Goal: Information Seeking & Learning: Learn about a topic

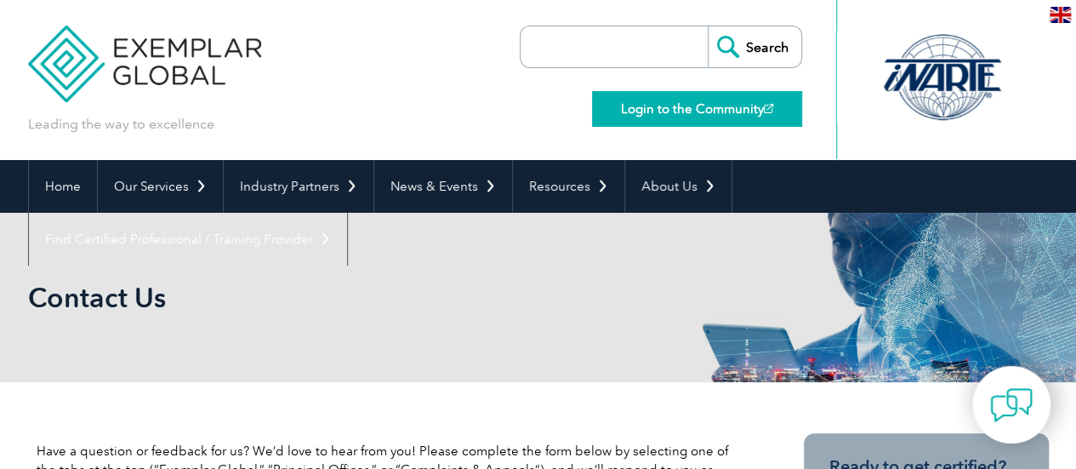
drag, startPoint x: 0, startPoint y: 0, endPoint x: 679, endPoint y: 116, distance: 688.8
click at [679, 116] on link "Login to the Community" at bounding box center [697, 109] width 210 height 36
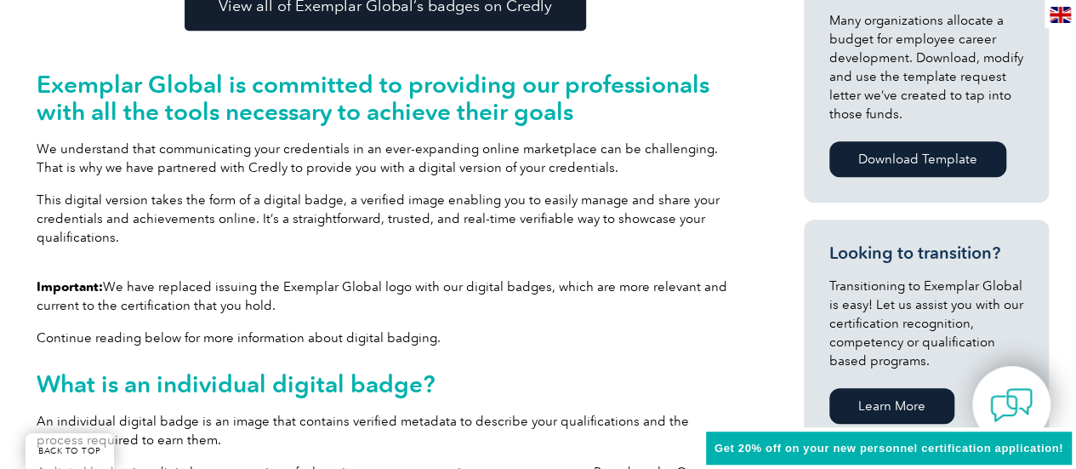
scroll to position [794, 0]
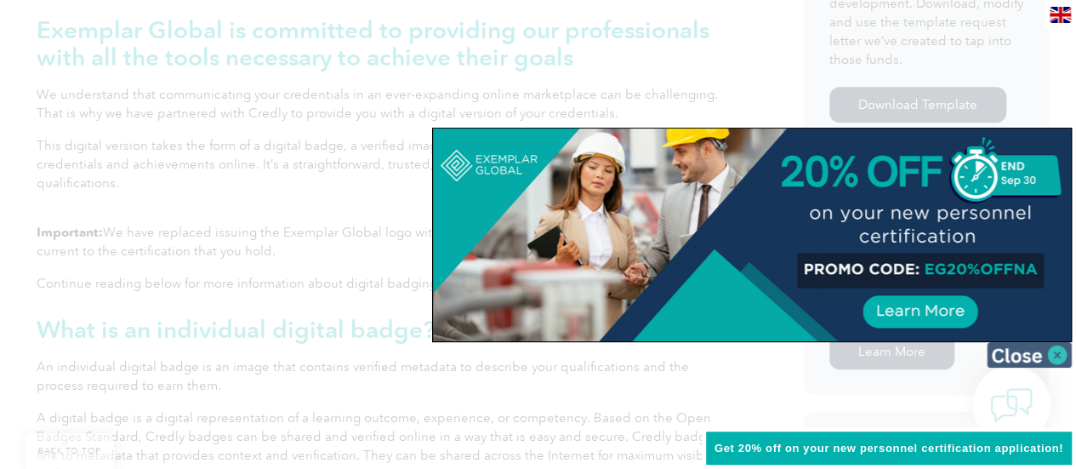
click at [1014, 352] on img at bounding box center [1029, 355] width 85 height 26
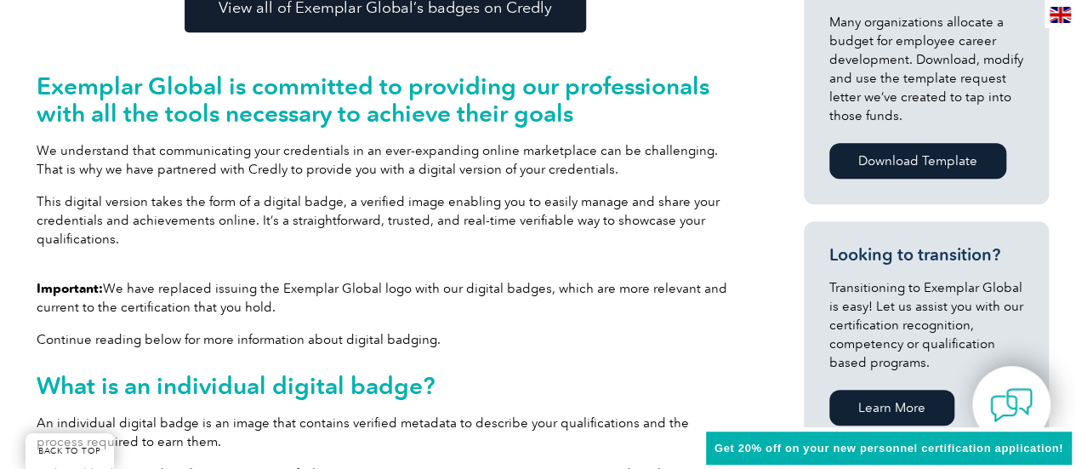
scroll to position [681, 0]
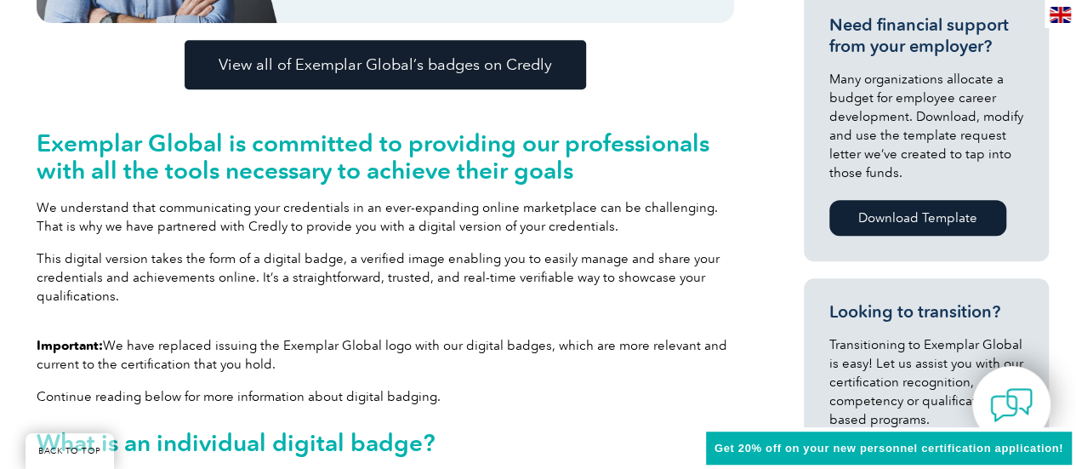
click at [404, 64] on span "View all of Exemplar Global’s badges on Credly" at bounding box center [386, 64] width 334 height 15
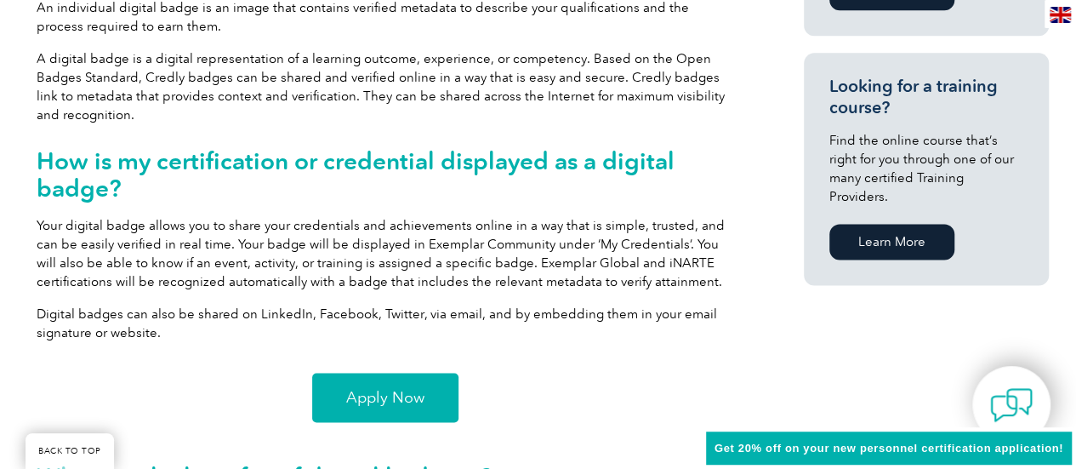
scroll to position [1247, 0]
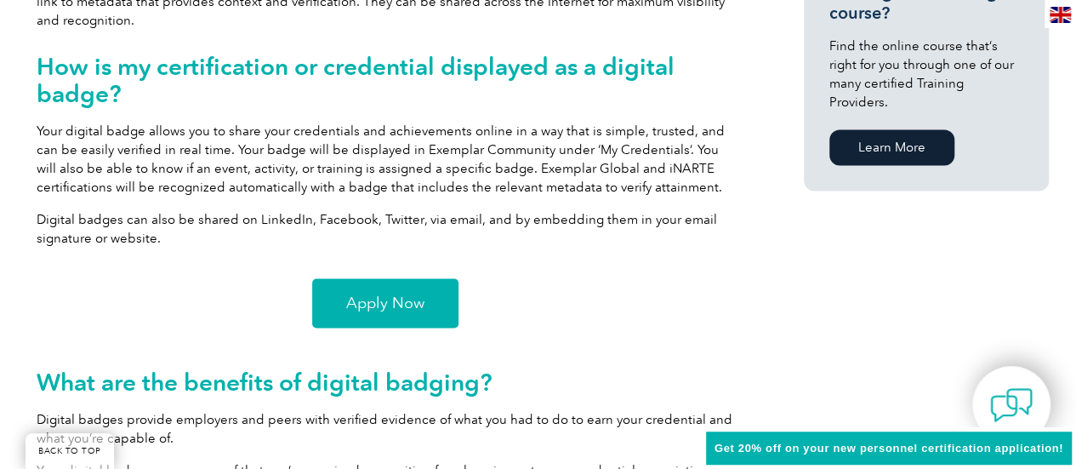
click at [380, 299] on span "Apply Now" at bounding box center [385, 302] width 78 height 15
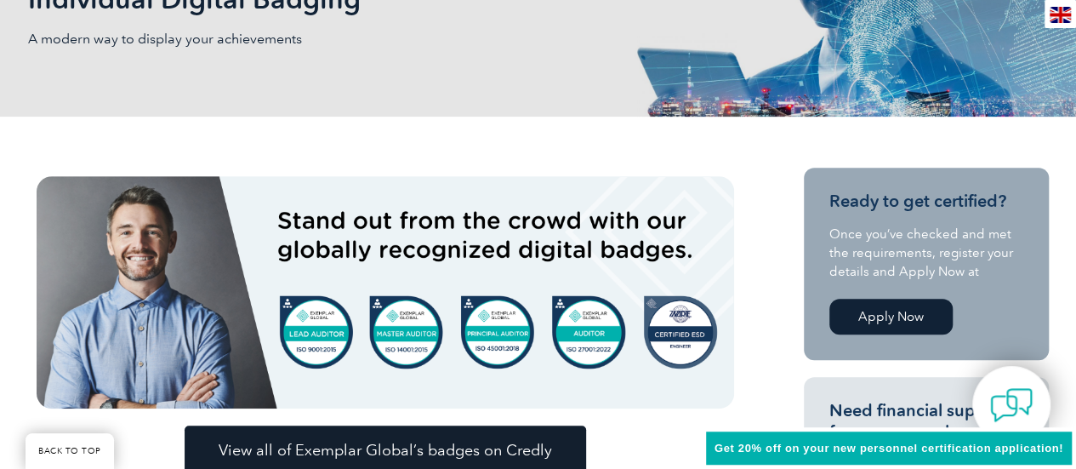
scroll to position [283, 0]
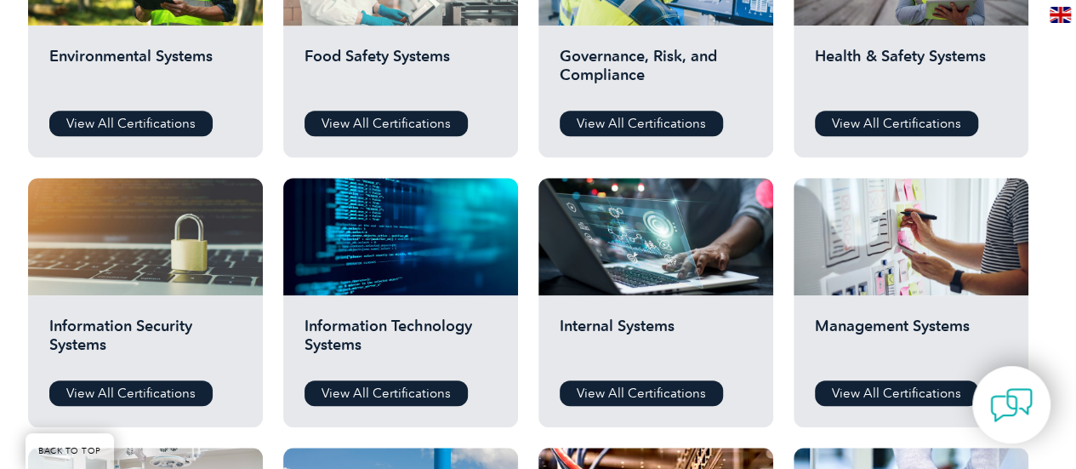
scroll to position [737, 0]
click at [405, 118] on link "View All Certifications" at bounding box center [386, 124] width 163 height 26
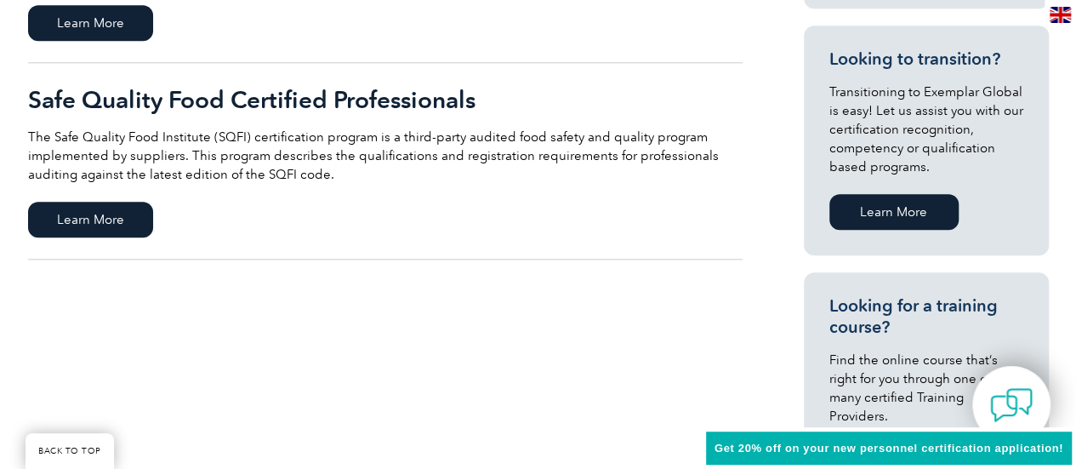
scroll to position [907, 0]
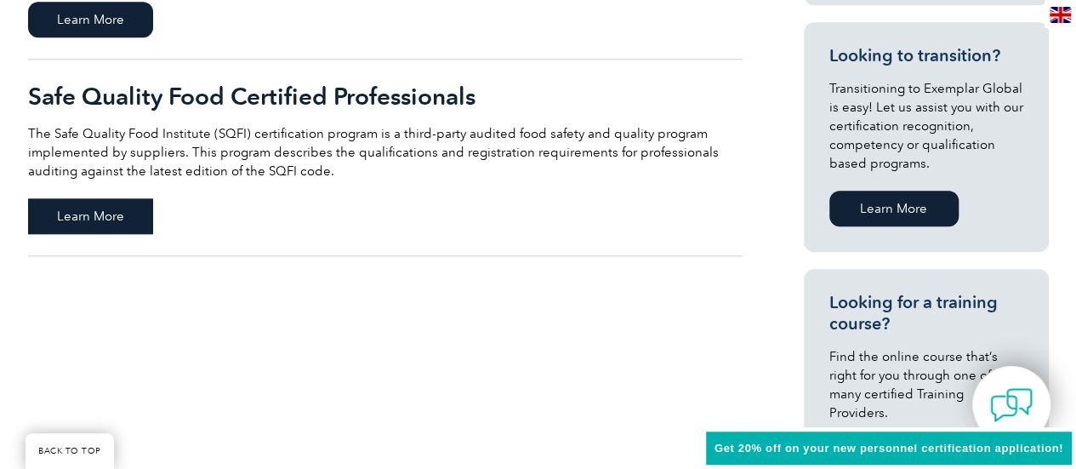
click at [103, 216] on span "Learn More" at bounding box center [90, 216] width 125 height 36
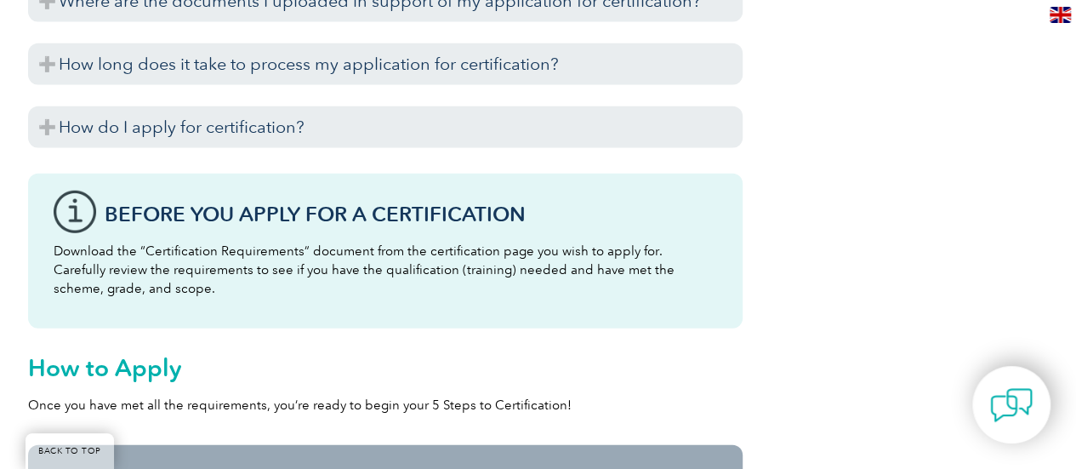
scroll to position [2269, 0]
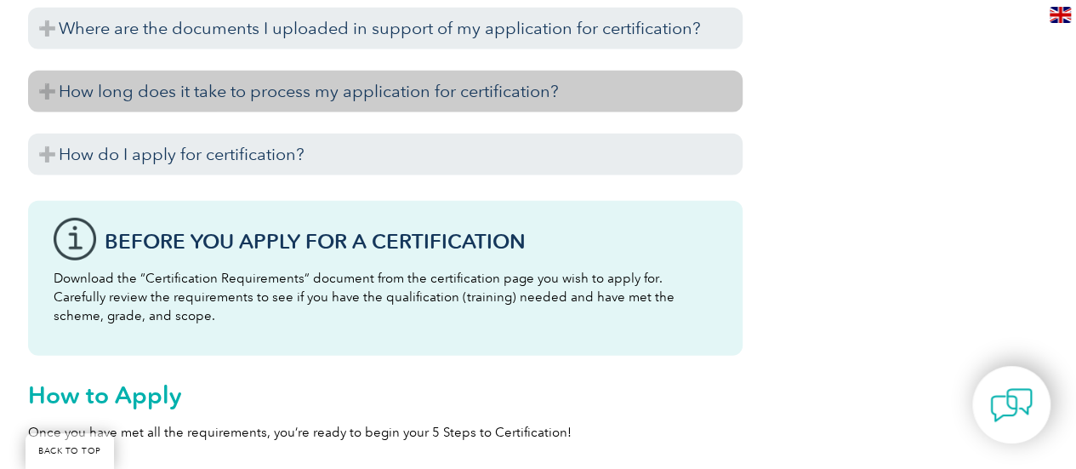
click at [459, 88] on h3 "How long does it take to process my application for certification?" at bounding box center [385, 92] width 715 height 42
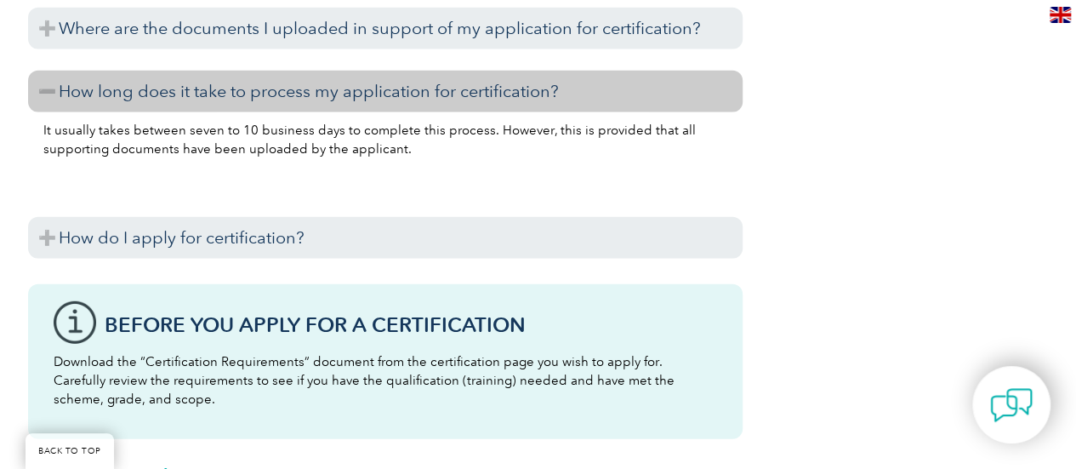
click at [459, 88] on h3 "How long does it take to process my application for certification?" at bounding box center [385, 92] width 715 height 42
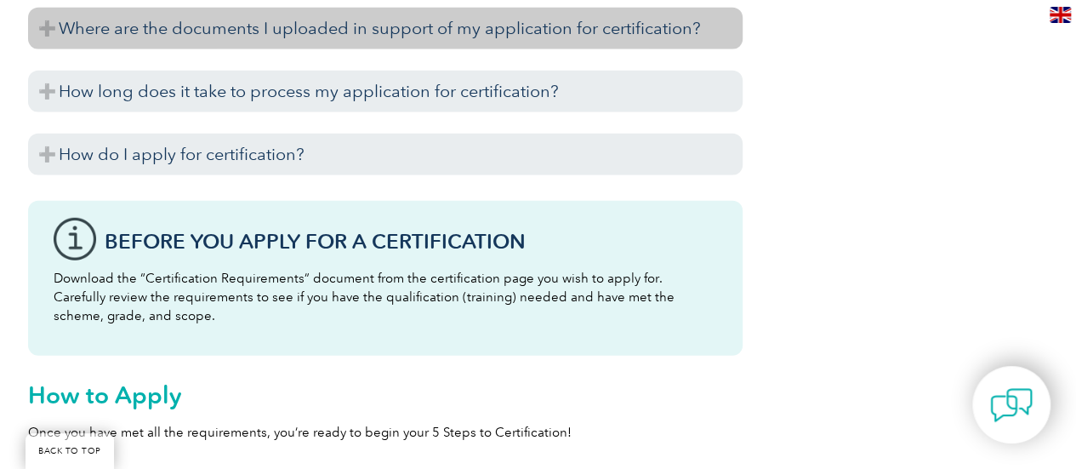
click at [475, 29] on h3 "Where are the documents I uploaded in support of my application for certificati…" at bounding box center [385, 29] width 715 height 42
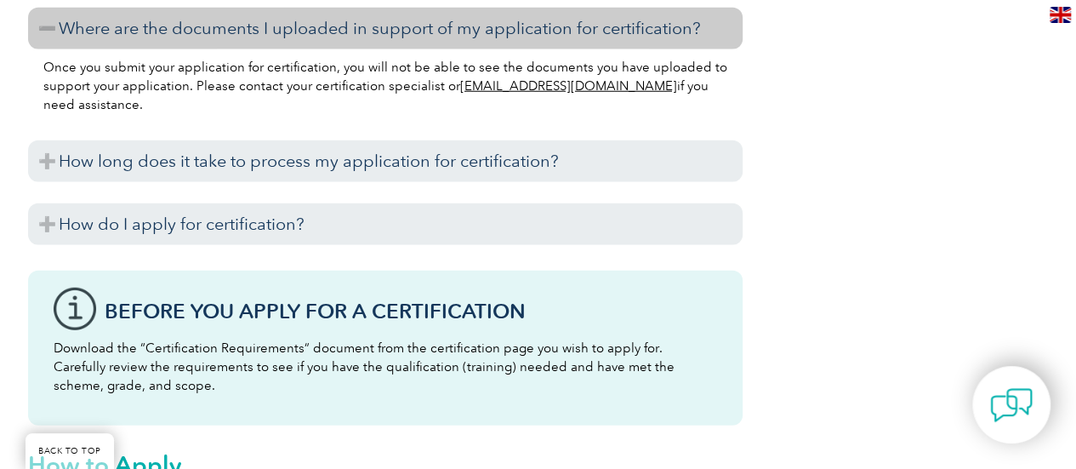
click at [475, 29] on h3 "Where are the documents I uploaded in support of my application for certificati…" at bounding box center [385, 29] width 715 height 42
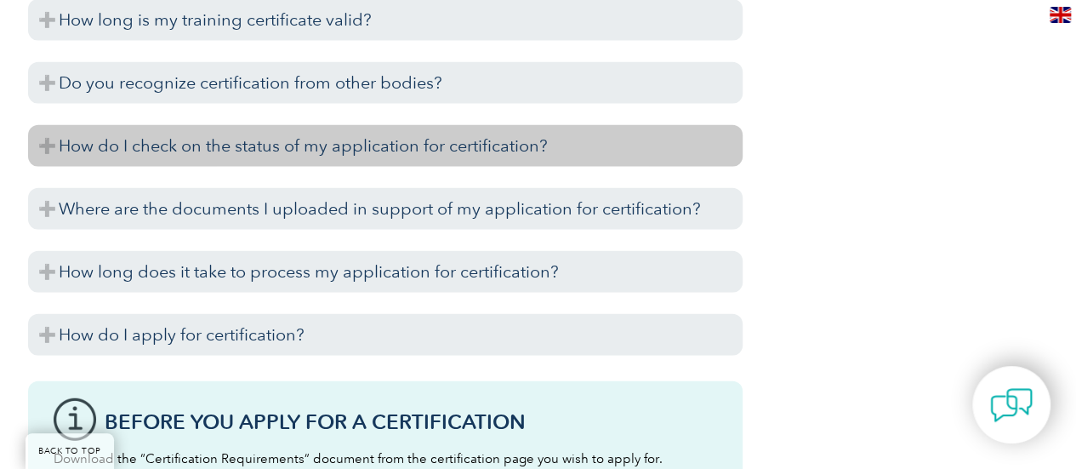
scroll to position [2042, 0]
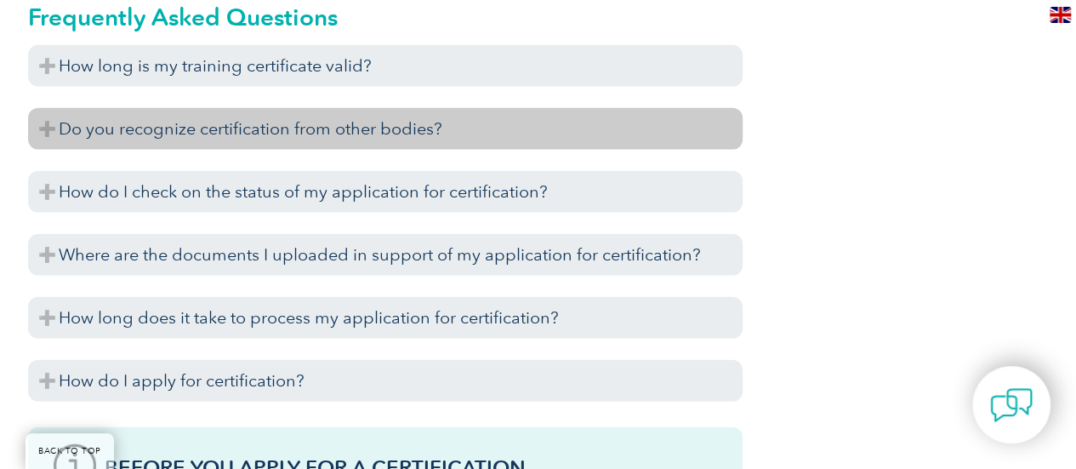
click at [351, 123] on h3 "Do you recognize certification from other bodies?" at bounding box center [385, 129] width 715 height 42
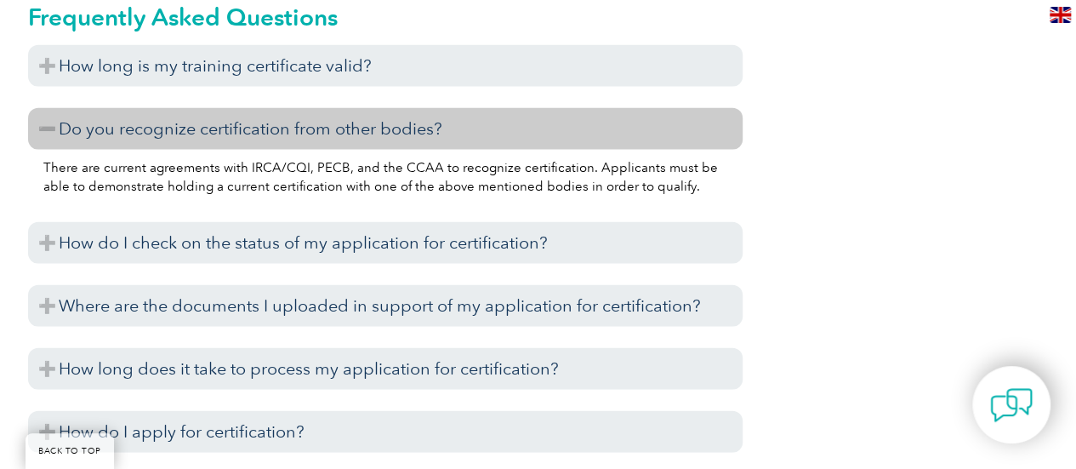
click at [351, 123] on h3 "Do you recognize certification from other bodies?" at bounding box center [385, 129] width 715 height 42
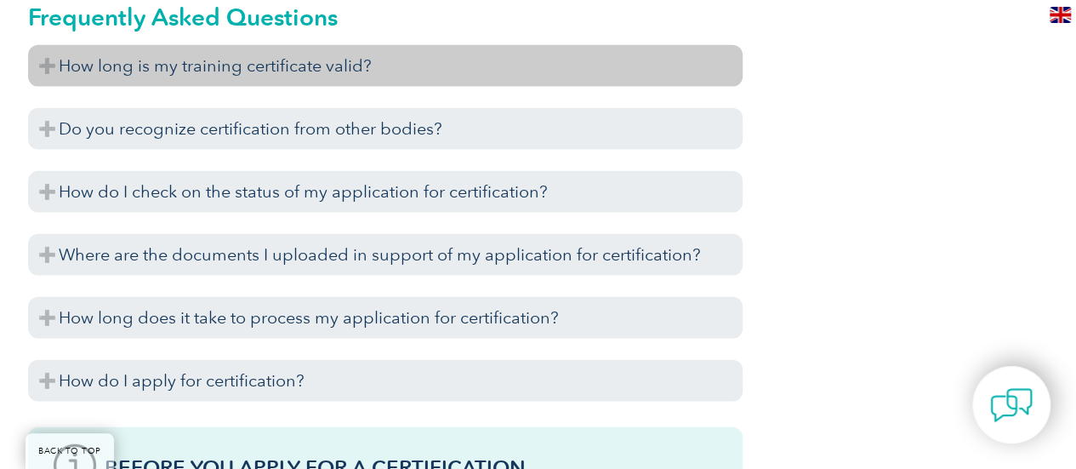
click at [351, 69] on h3 "How long is my training certificate valid?" at bounding box center [385, 66] width 715 height 42
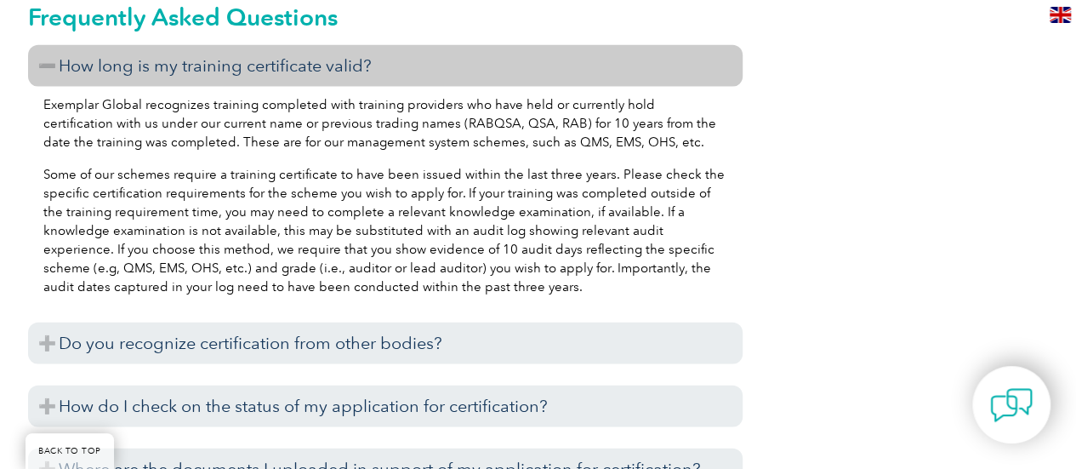
click at [351, 69] on h3 "How long is my training certificate valid?" at bounding box center [385, 66] width 715 height 42
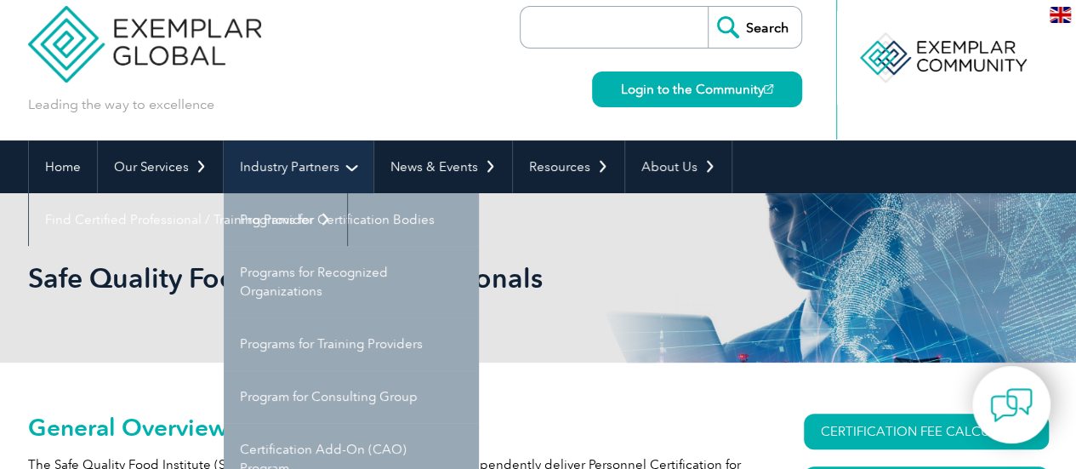
scroll to position [0, 0]
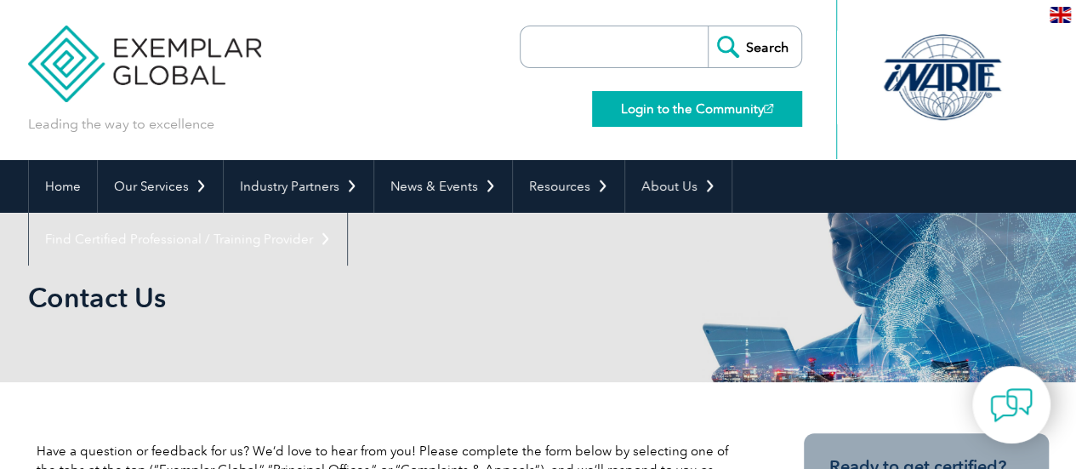
click at [699, 104] on link "Login to the Community" at bounding box center [697, 109] width 210 height 36
